Goal: Task Accomplishment & Management: Manage account settings

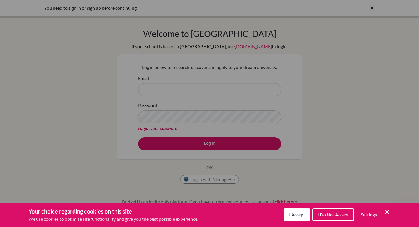
click at [305, 214] on button "I Accept" at bounding box center [297, 215] width 26 height 13
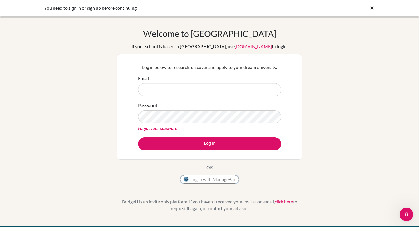
click at [217, 180] on button "Log in with ManageBac" at bounding box center [209, 179] width 59 height 9
click at [221, 180] on button "Log in with ManageBac" at bounding box center [209, 179] width 59 height 9
click at [163, 88] on input "Email" at bounding box center [209, 89] width 143 height 13
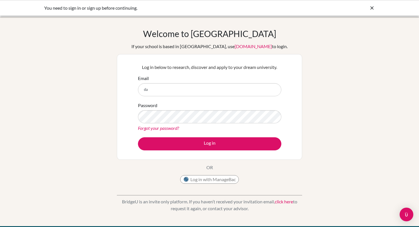
type input "d"
click at [223, 73] on div "Log in below to research, discover and apply to your dream university. Email Pa…" at bounding box center [209, 107] width 150 height 94
click at [222, 93] on input "Email" at bounding box center [209, 89] width 143 height 13
paste input "[PERSON_NAME][EMAIL_ADDRESS][PERSON_NAME][DOMAIN_NAME]"
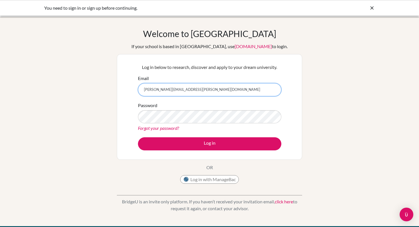
type input "[PERSON_NAME][EMAIL_ADDRESS][PERSON_NAME][DOMAIN_NAME]"
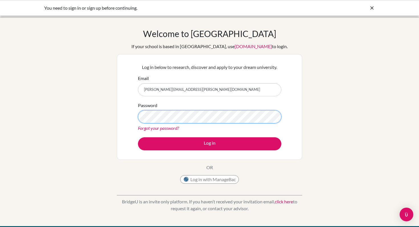
click at [138, 137] on button "Log in" at bounding box center [209, 143] width 143 height 13
click at [187, 136] on form "Email david.lewis.2027@pupil.stfrancis.com.br Password Forgot your password? Lo…" at bounding box center [209, 113] width 143 height 76
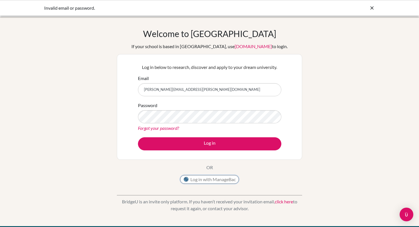
click at [196, 179] on button "Log in with ManageBac" at bounding box center [209, 179] width 59 height 9
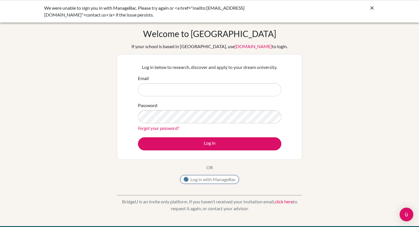
click at [211, 182] on button "Log in with ManageBac" at bounding box center [209, 179] width 59 height 9
click at [206, 178] on button "Log in with ManageBac" at bounding box center [209, 179] width 59 height 9
click at [211, 177] on button "Log in with ManageBac" at bounding box center [209, 179] width 59 height 9
click at [283, 174] on div "Welcome to BridgeU If your school is based in China, use app.bridge-u.com.cn to…" at bounding box center [209, 107] width 185 height 158
click at [205, 180] on button "Log in with ManageBac" at bounding box center [209, 179] width 59 height 9
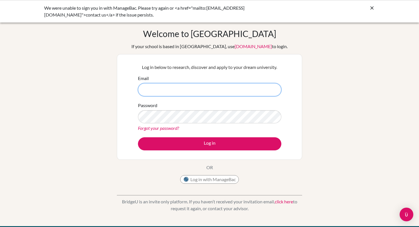
click at [219, 91] on input "Email" at bounding box center [209, 89] width 143 height 13
click at [223, 178] on button "Log in with ManageBac" at bounding box center [209, 179] width 59 height 9
click at [371, 7] on icon at bounding box center [372, 8] width 6 height 6
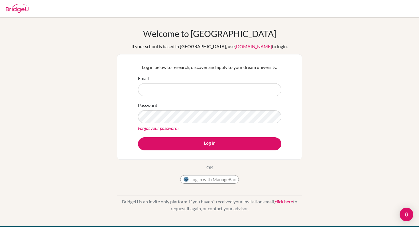
click at [27, 2] on div at bounding box center [17, 7] width 23 height 17
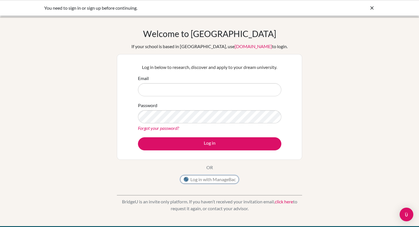
click at [192, 178] on button "Log in with ManageBac" at bounding box center [209, 179] width 59 height 9
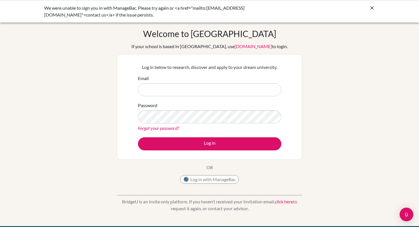
click at [167, 126] on link "Forgot your password?" at bounding box center [158, 127] width 41 height 5
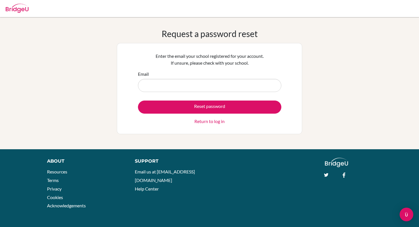
click at [178, 93] on form "Email Reset password Return to log in" at bounding box center [209, 98] width 143 height 54
click at [173, 85] on input "Email" at bounding box center [209, 85] width 143 height 13
type input "[PERSON_NAME][EMAIL_ADDRESS][PERSON_NAME][DOMAIN_NAME]"
drag, startPoint x: 179, startPoint y: 105, endPoint x: 213, endPoint y: 132, distance: 43.6
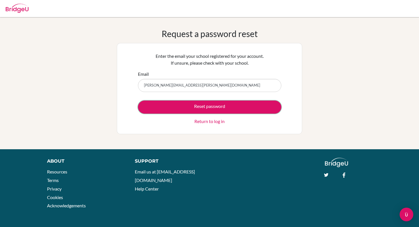
click at [213, 133] on div "Enter the email your school registered for your account. If unsure, please chec…" at bounding box center [209, 88] width 185 height 91
click at [207, 124] on link "Return to log in" at bounding box center [209, 121] width 30 height 7
click at [203, 120] on link "Return to log in" at bounding box center [209, 121] width 30 height 7
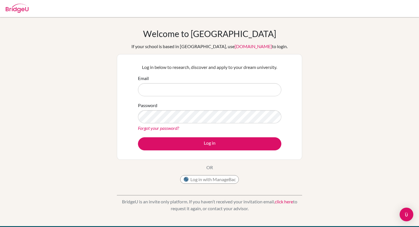
click at [185, 115] on form "Email Password Forgot your password? Log in" at bounding box center [209, 113] width 143 height 76
type input "[PERSON_NAME][EMAIL_ADDRESS][PERSON_NAME][DOMAIN_NAME]"
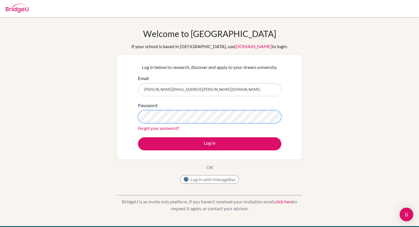
click at [138, 137] on button "Log in" at bounding box center [209, 143] width 143 height 13
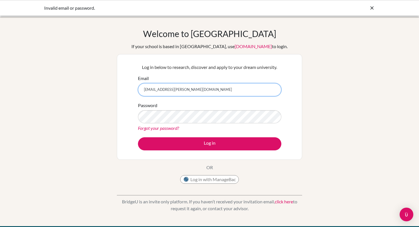
type input "[PERSON_NAME][EMAIL_ADDRESS][PERSON_NAME][DOMAIN_NAME]"
click at [218, 176] on button "Log in with ManageBac" at bounding box center [209, 179] width 59 height 9
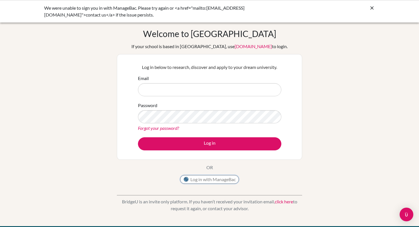
click at [181, 178] on button "Log in with ManageBac" at bounding box center [209, 179] width 59 height 9
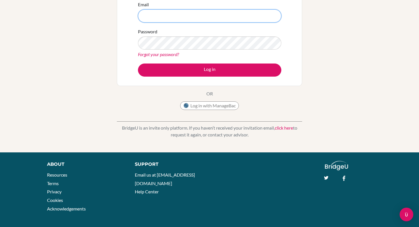
scroll to position [77, 0]
